Goal: Navigation & Orientation: Find specific page/section

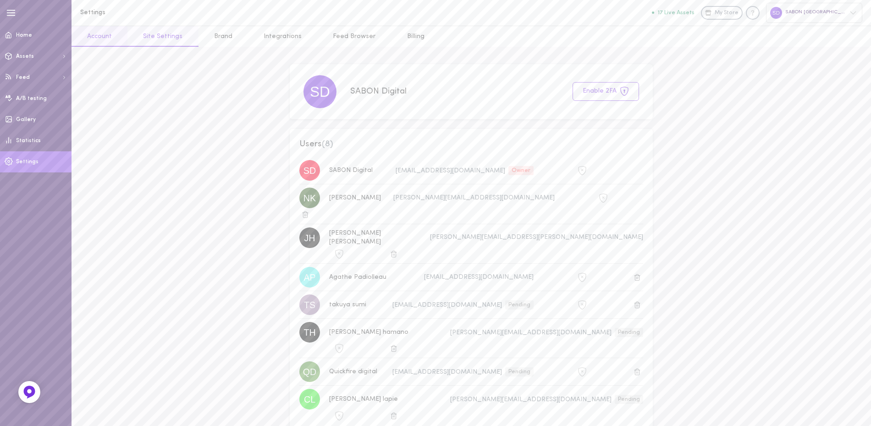
click at [169, 33] on link "Site Settings" at bounding box center [163, 36] width 71 height 21
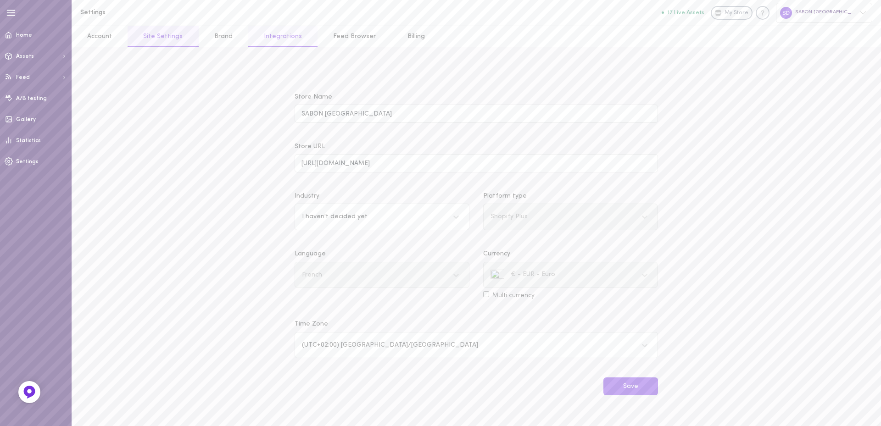
click at [276, 34] on link "Integrations" at bounding box center [282, 36] width 69 height 21
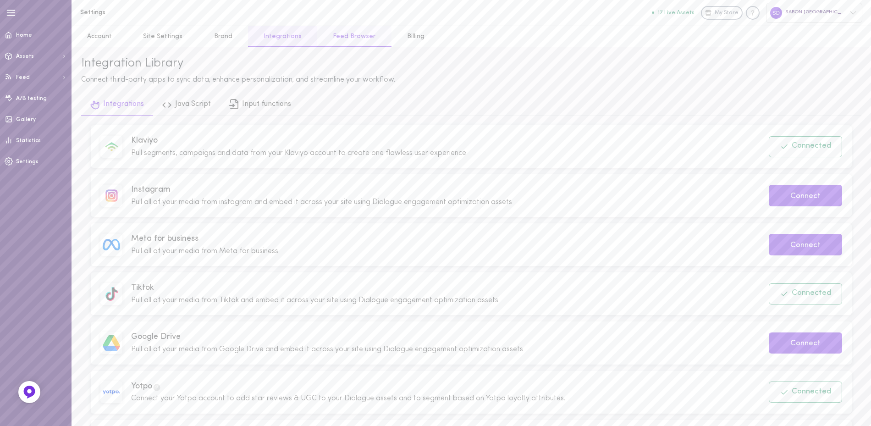
click at [353, 38] on link "Feed Browser" at bounding box center [354, 36] width 74 height 21
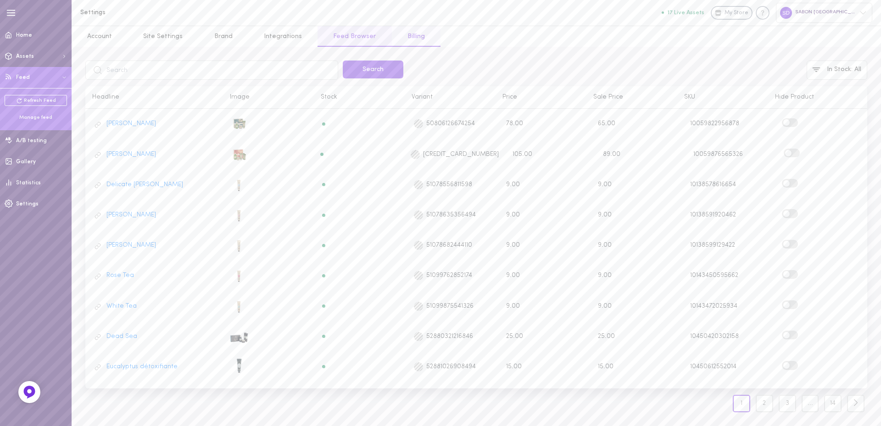
click at [410, 36] on link "Billing" at bounding box center [416, 36] width 49 height 21
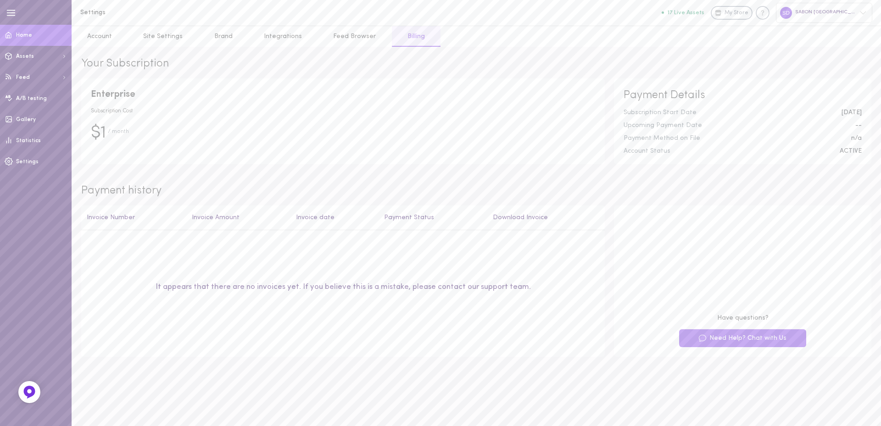
click at [40, 37] on link "Home" at bounding box center [36, 35] width 72 height 21
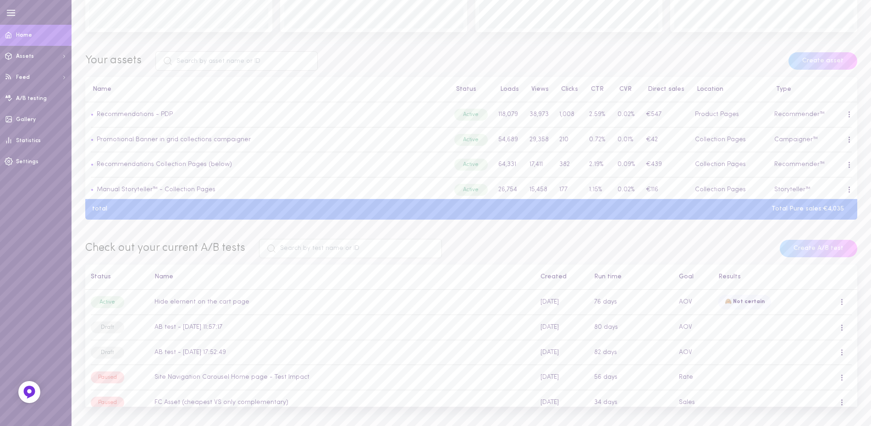
scroll to position [159, 0]
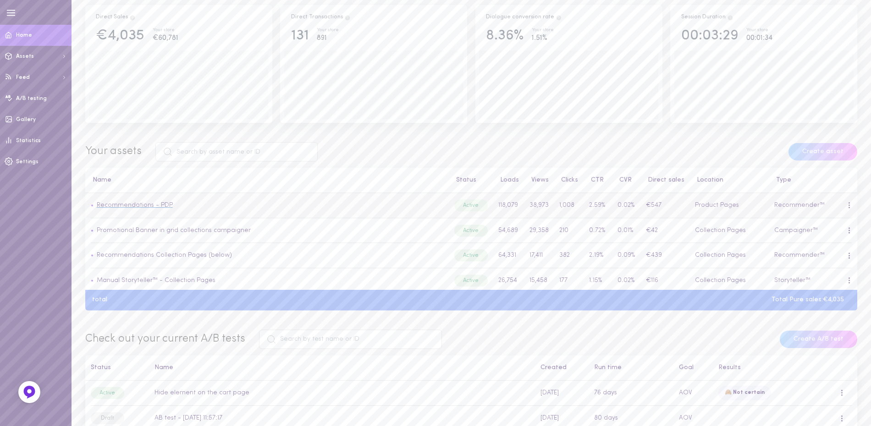
click at [133, 205] on link "Recommendations - PDP" at bounding box center [135, 205] width 76 height 7
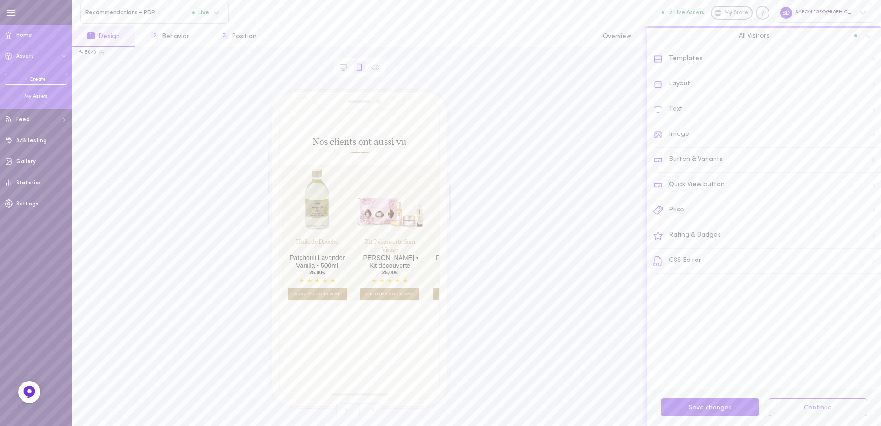
click at [20, 38] on span "Home" at bounding box center [24, 36] width 16 height 6
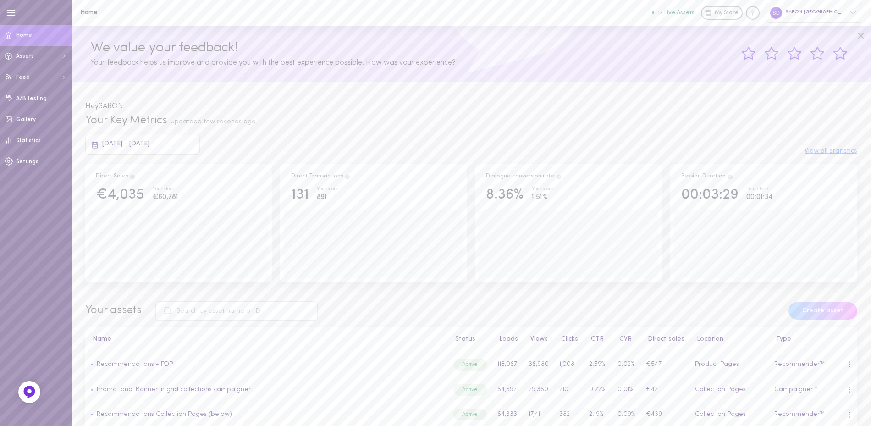
scroll to position [138, 0]
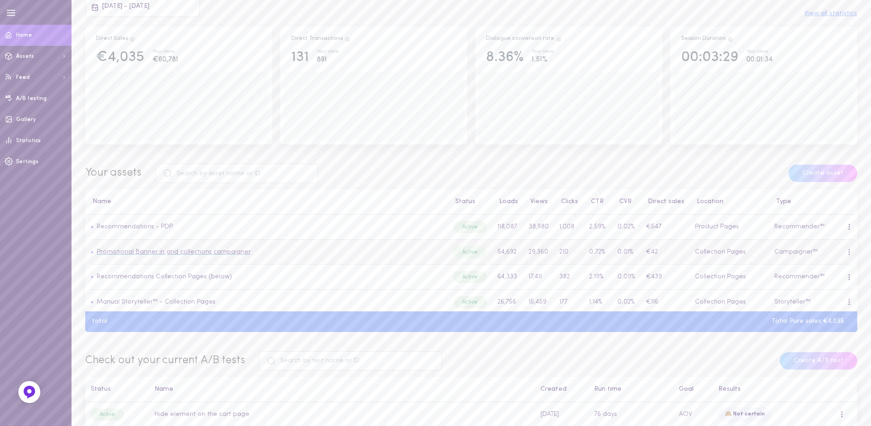
click at [179, 253] on link "Promotional Banner in grid collections campaigner" at bounding box center [174, 252] width 154 height 7
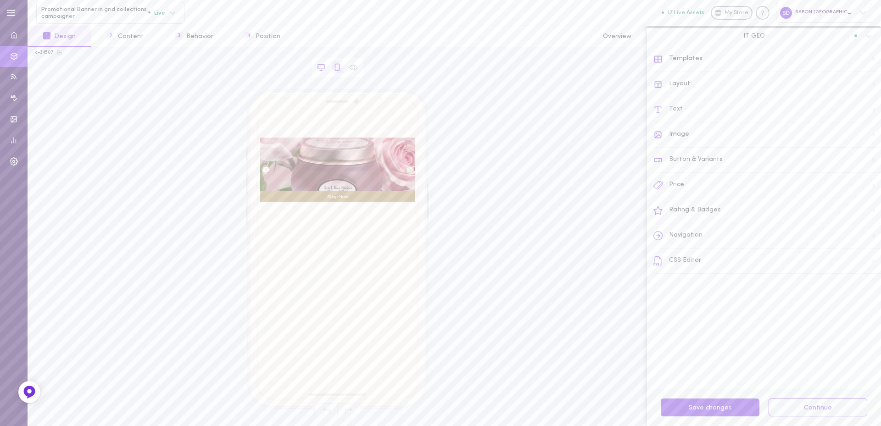
click at [321, 66] on icon at bounding box center [321, 67] width 8 height 8
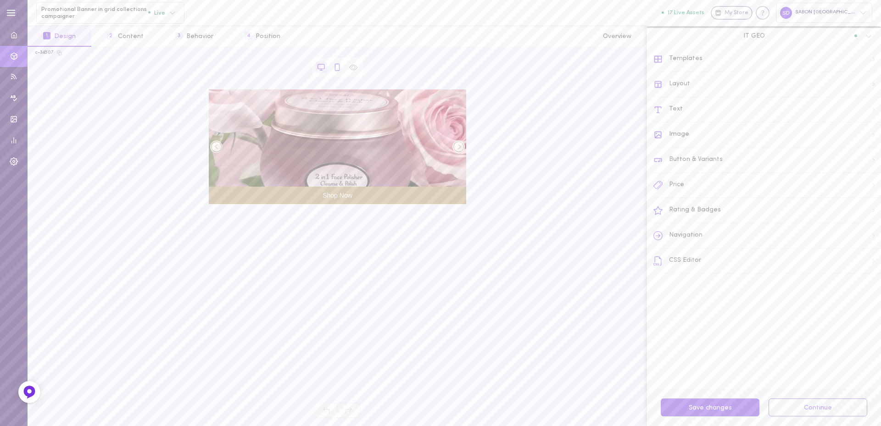
click at [340, 67] on icon at bounding box center [337, 67] width 8 height 8
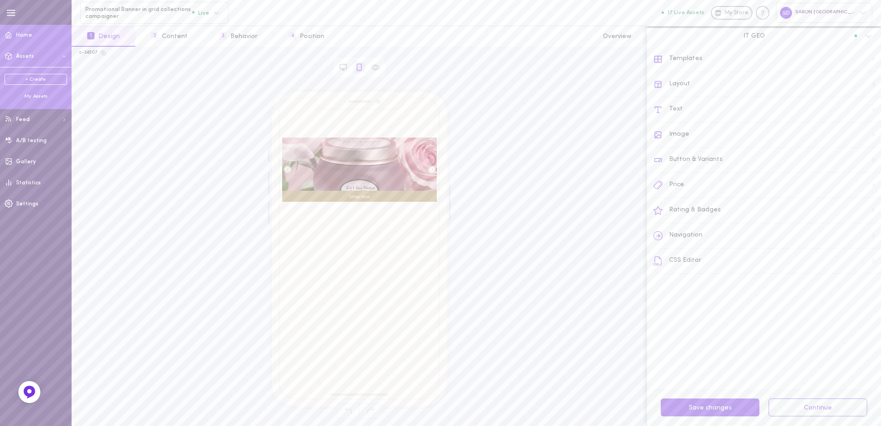
click at [25, 38] on span "Home" at bounding box center [24, 36] width 16 height 6
